Goal: Navigation & Orientation: Find specific page/section

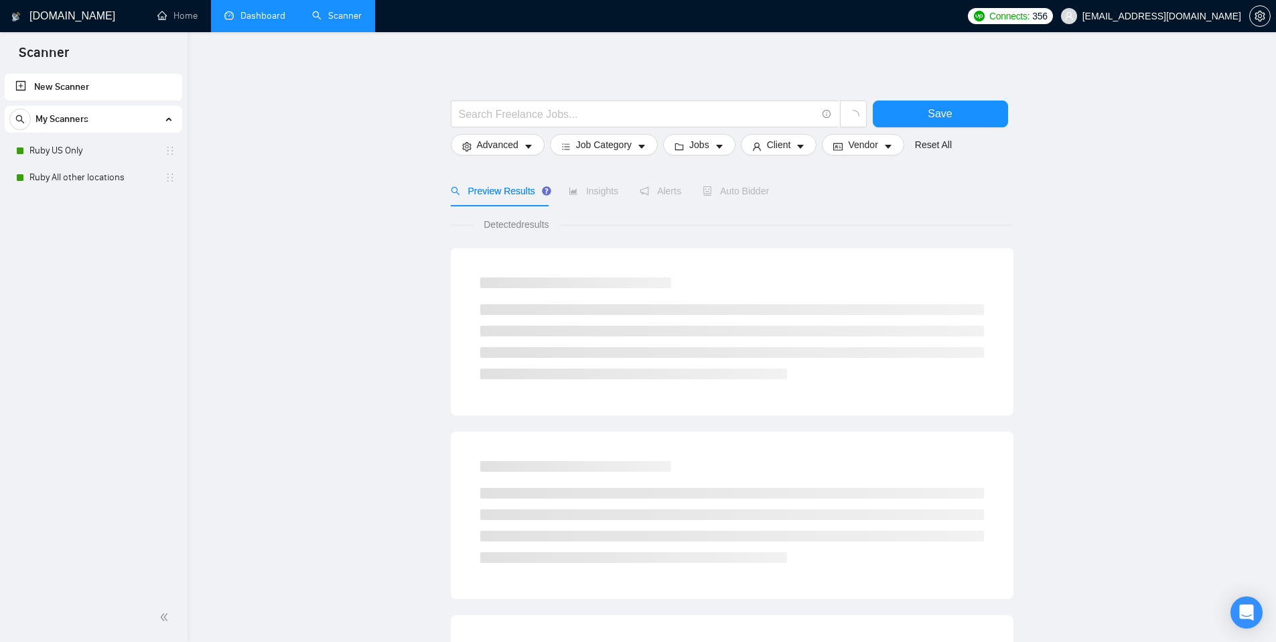
click at [259, 17] on link "Dashboard" at bounding box center [254, 15] width 61 height 11
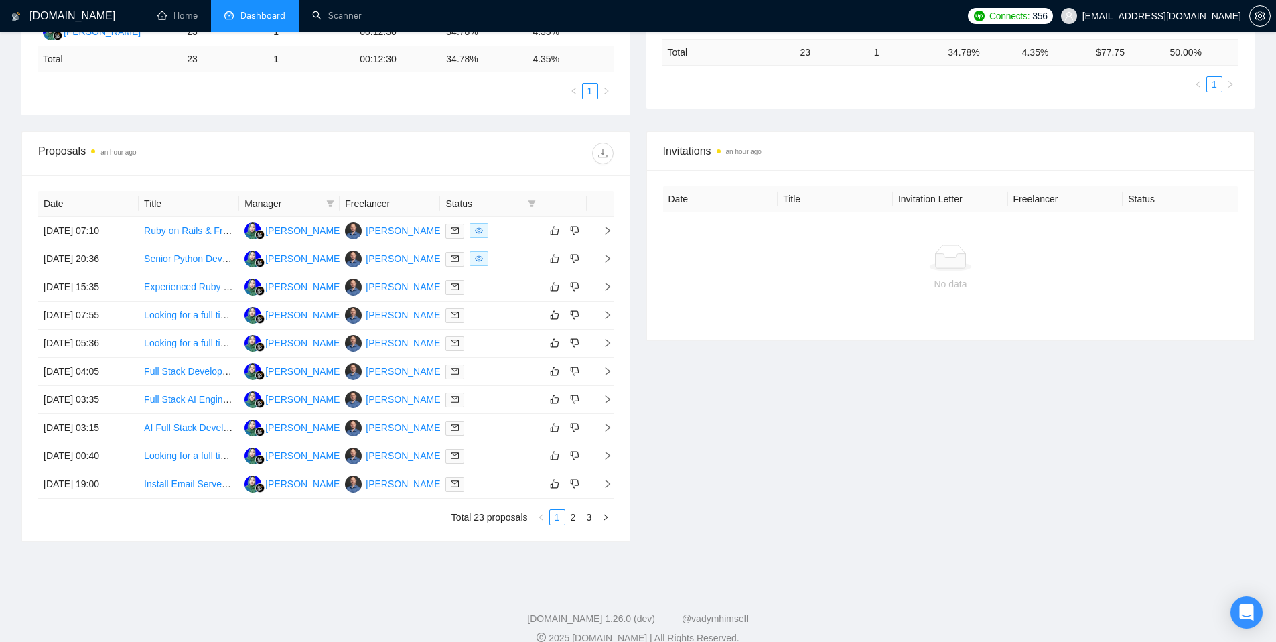
scroll to position [308, 0]
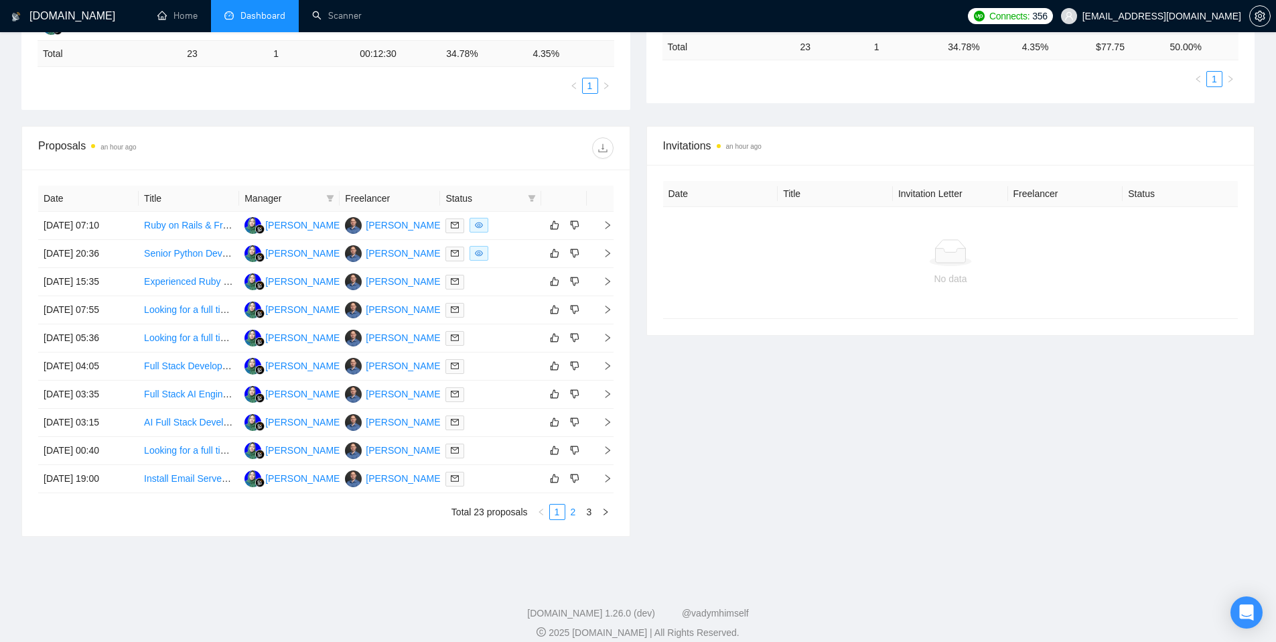
click at [573, 513] on link "2" at bounding box center [573, 512] width 15 height 15
click at [590, 512] on link "3" at bounding box center [589, 512] width 15 height 15
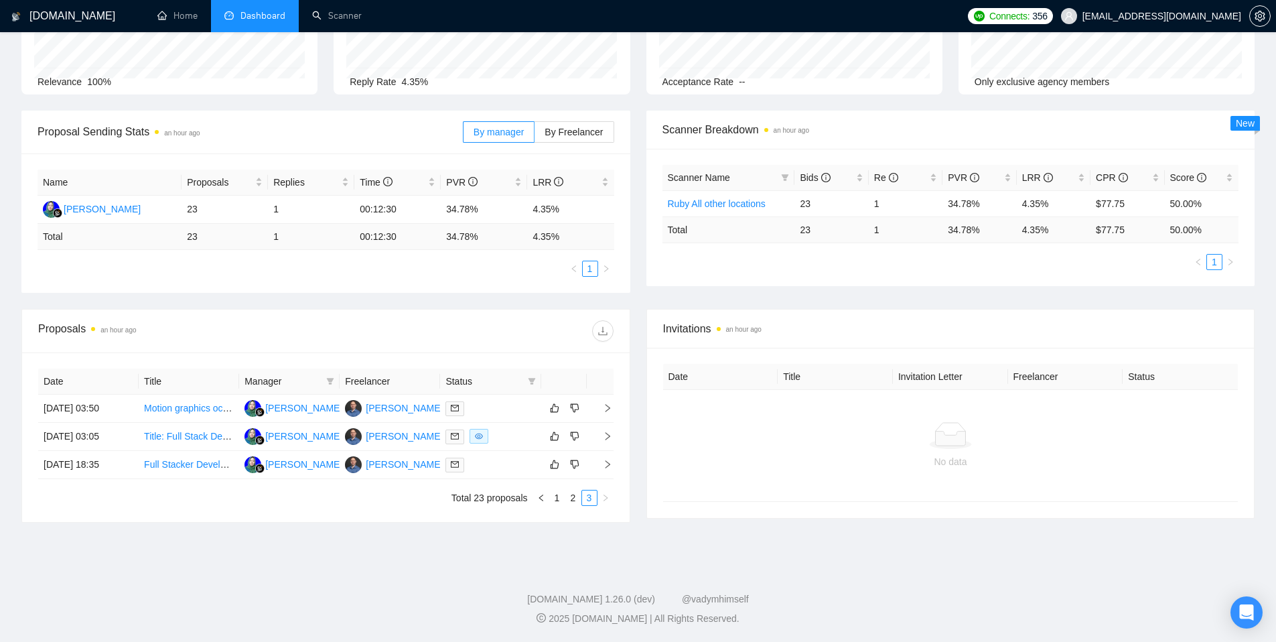
scroll to position [131, 0]
